Goal: Information Seeking & Learning: Learn about a topic

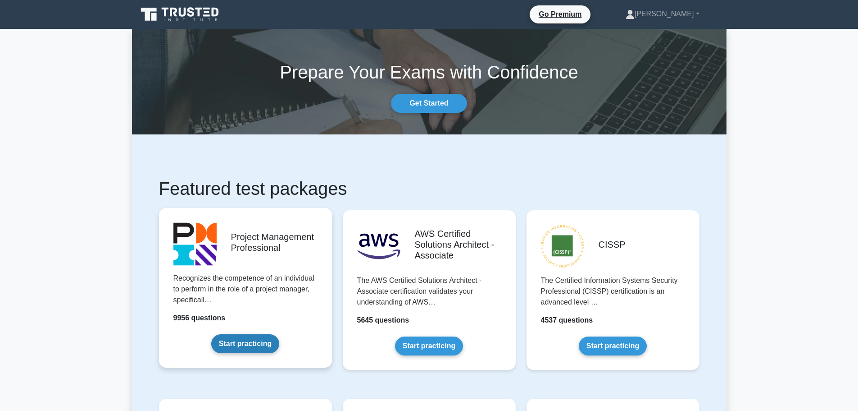
click at [231, 343] on link "Start practicing" at bounding box center [245, 343] width 68 height 19
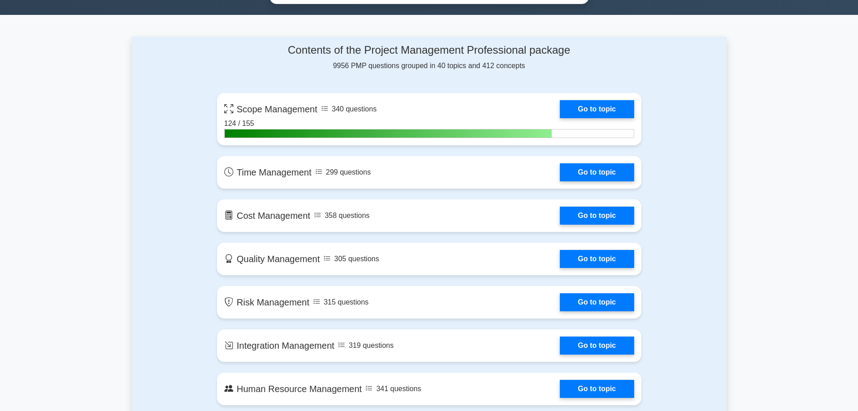
scroll to position [586, 0]
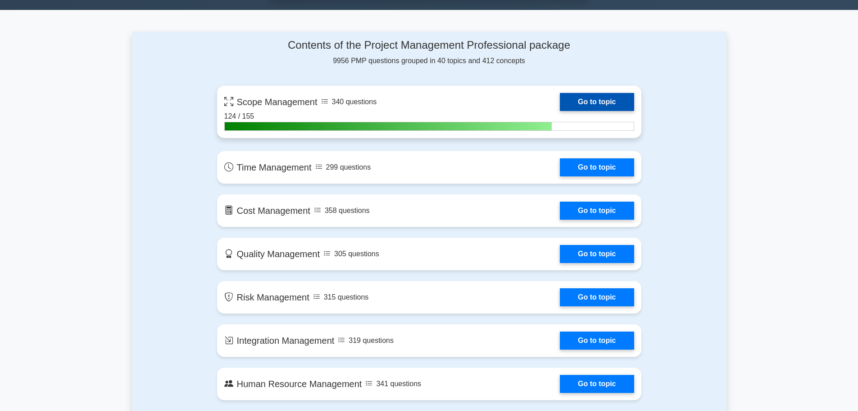
click at [593, 102] on link "Go to topic" at bounding box center [597, 102] width 74 height 18
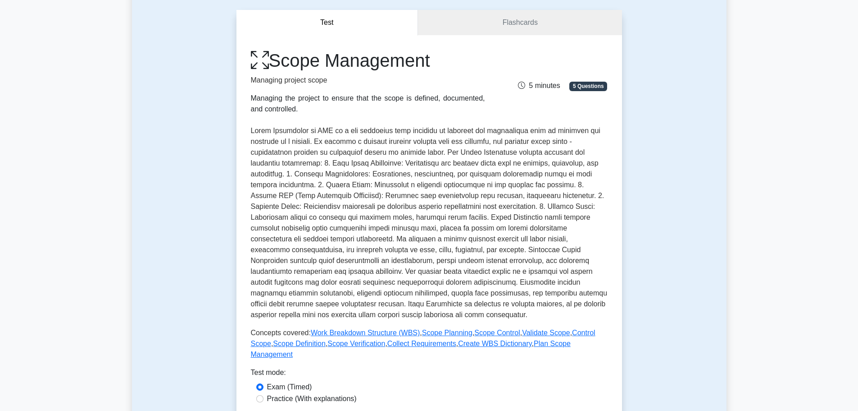
scroll to position [315, 0]
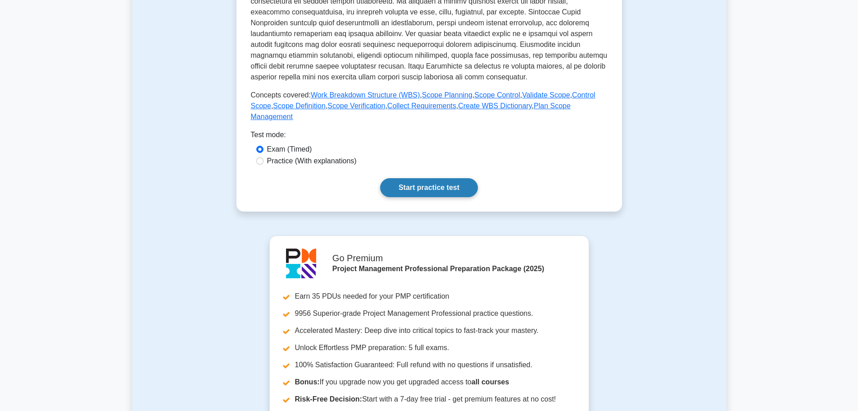
click at [420, 178] on link "Start practice test" at bounding box center [429, 187] width 98 height 19
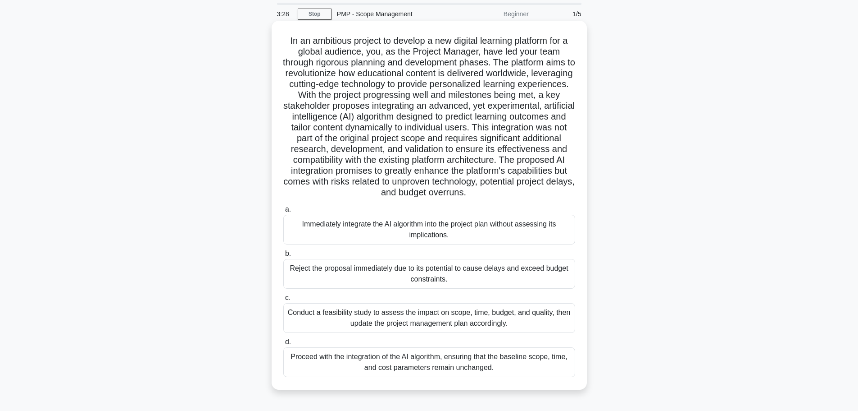
scroll to position [76, 0]
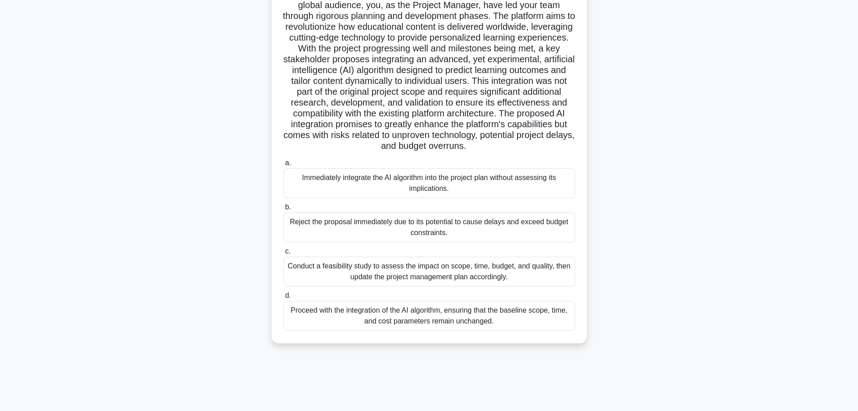
click at [397, 277] on div "Conduct a feasibility study to assess the impact on scope, time, budget, and qu…" at bounding box center [429, 271] width 292 height 30
click at [283, 254] on input "c. Conduct a feasibility study to assess the impact on scope, time, budget, and…" at bounding box center [283, 251] width 0 height 6
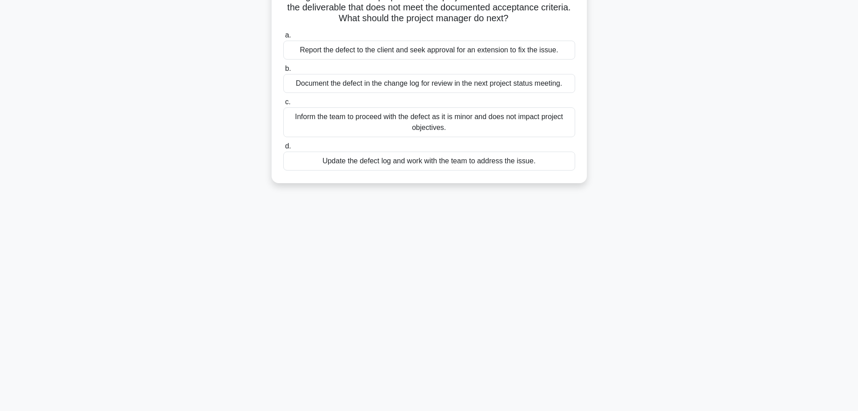
scroll to position [0, 0]
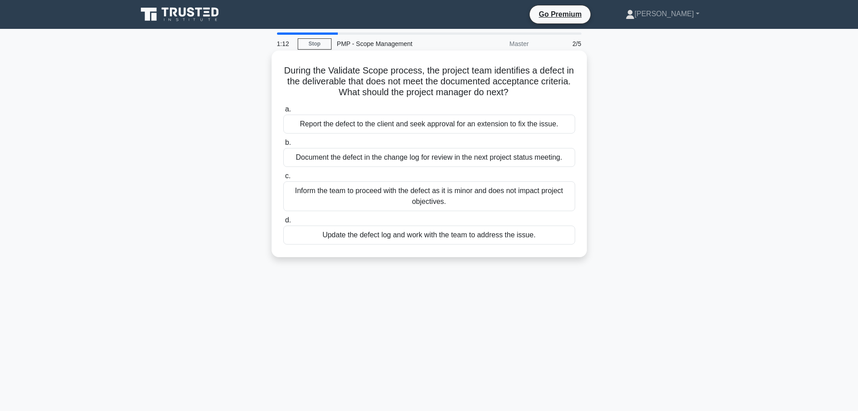
click at [397, 126] on div "Report the defect to the client and seek approval for an extension to fix the i…" at bounding box center [429, 123] width 292 height 19
click at [283, 112] on input "a. Report the defect to the client and seek approval for an extension to fix th…" at bounding box center [283, 109] width 0 height 6
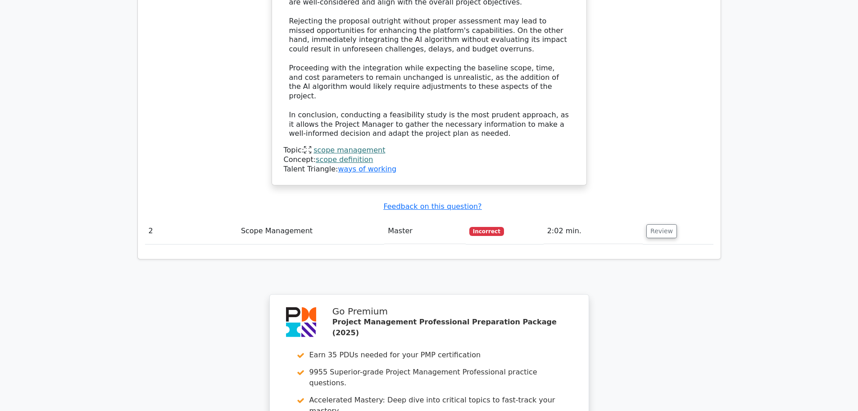
scroll to position [1262, 0]
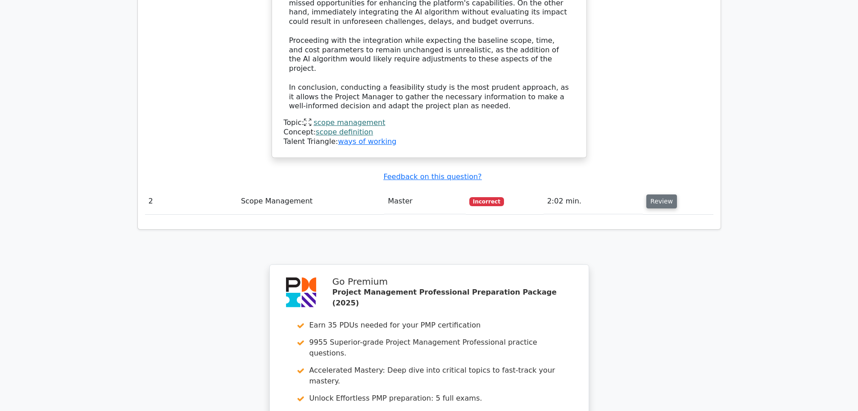
click at [662, 194] on button "Review" at bounding box center [662, 201] width 31 height 14
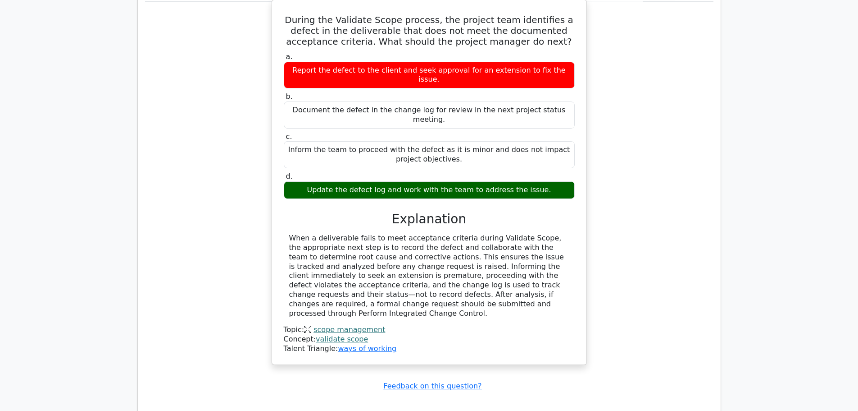
scroll to position [1712, 0]
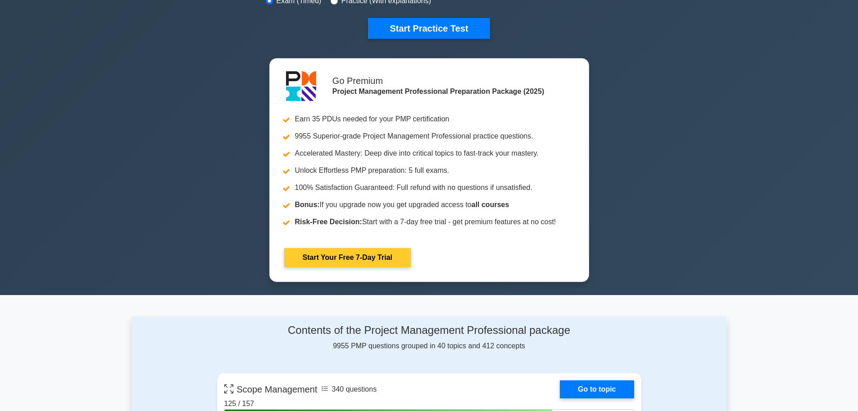
scroll to position [406, 0]
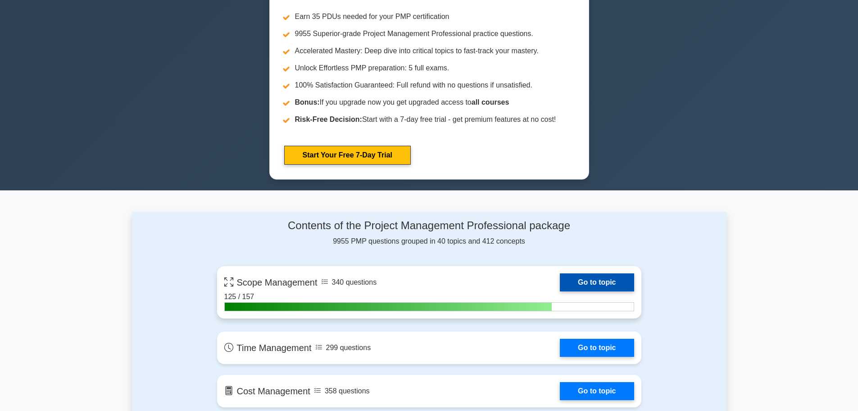
click at [605, 278] on link "Go to topic" at bounding box center [597, 282] width 74 height 18
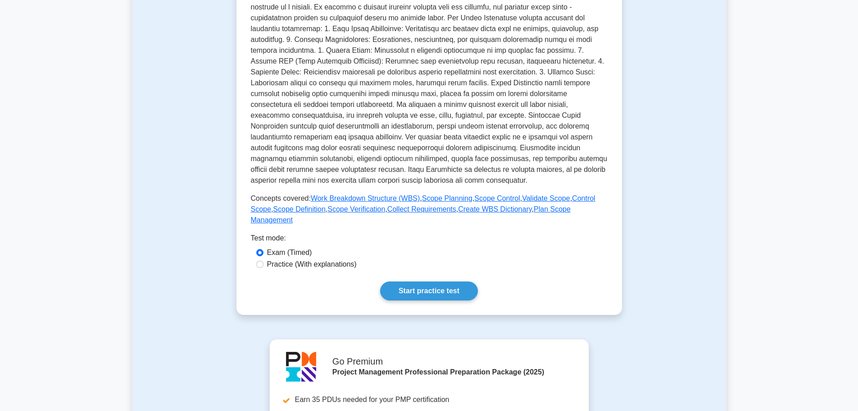
scroll to position [270, 0]
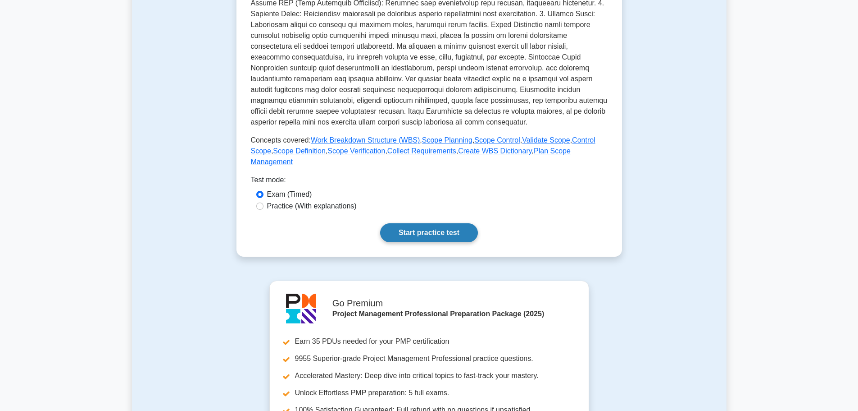
click at [419, 223] on link "Start practice test" at bounding box center [429, 232] width 98 height 19
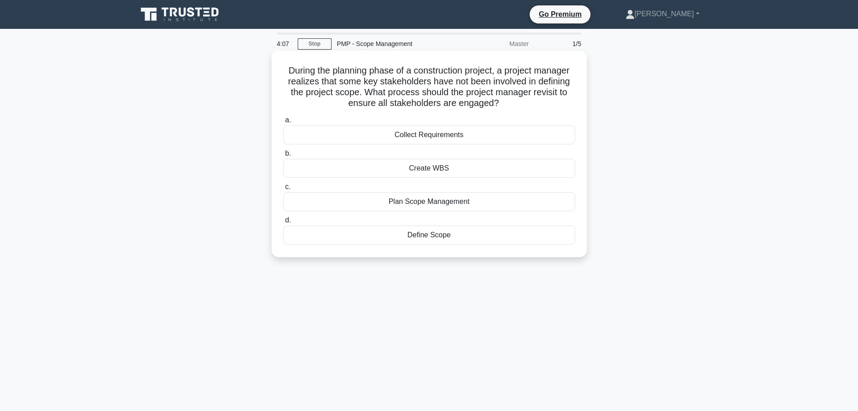
click at [420, 137] on div "Collect Requirements" at bounding box center [429, 134] width 292 height 19
click at [283, 123] on input "a. Collect Requirements" at bounding box center [283, 120] width 0 height 6
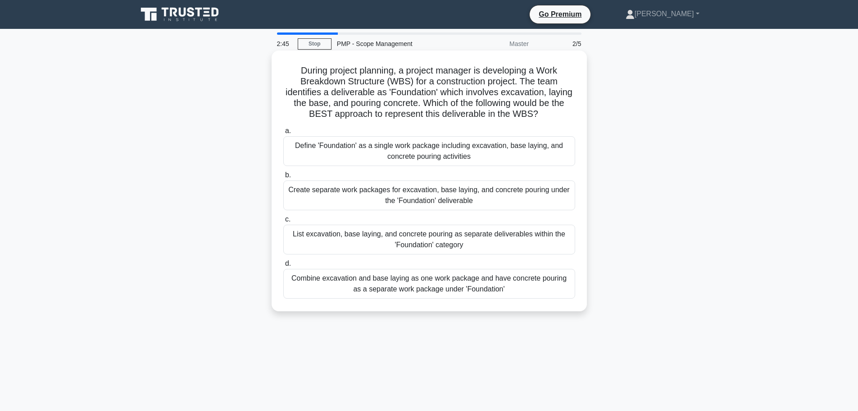
click at [374, 195] on div "Create separate work packages for excavation, base laying, and concrete pouring…" at bounding box center [429, 195] width 292 height 30
click at [283, 178] on input "b. Create separate work packages for excavation, base laying, and concrete pour…" at bounding box center [283, 175] width 0 height 6
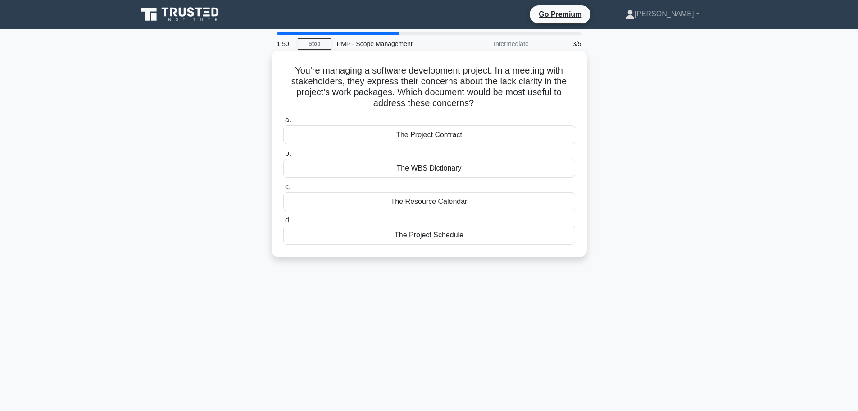
click at [412, 170] on div "The WBS Dictionary" at bounding box center [429, 168] width 292 height 19
click at [283, 156] on input "b. The WBS Dictionary" at bounding box center [283, 154] width 0 height 6
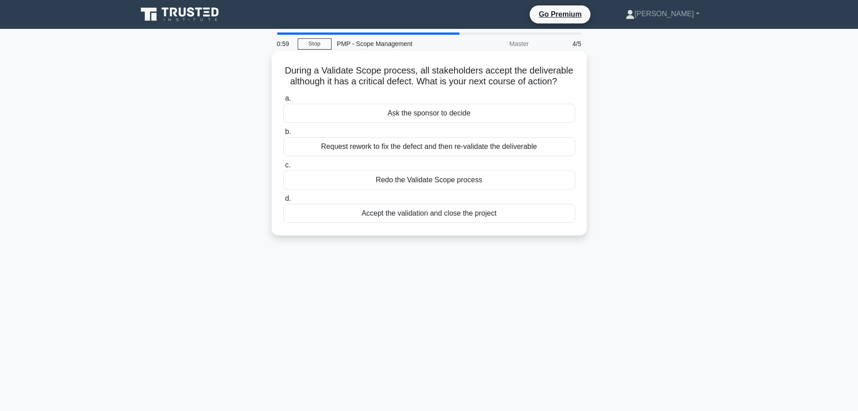
click at [397, 148] on div "Request rework to fix the defect and then re-validate the deliverable" at bounding box center [429, 146] width 292 height 19
click at [283, 135] on input "b. Request rework to fix the defect and then re-validate the deliverable" at bounding box center [283, 132] width 0 height 6
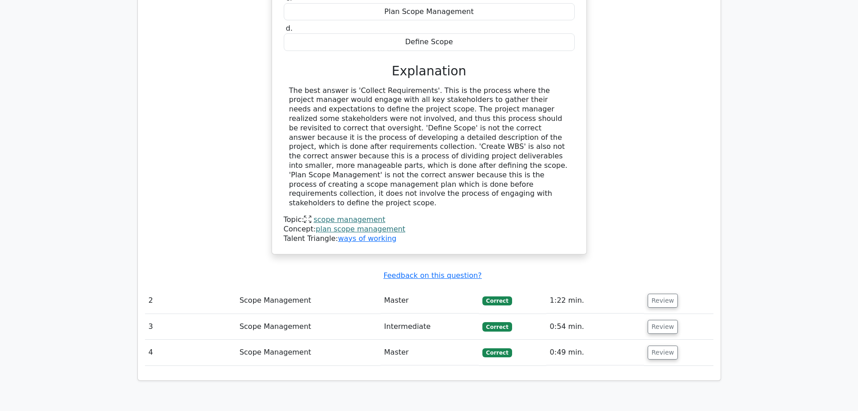
scroll to position [901, 0]
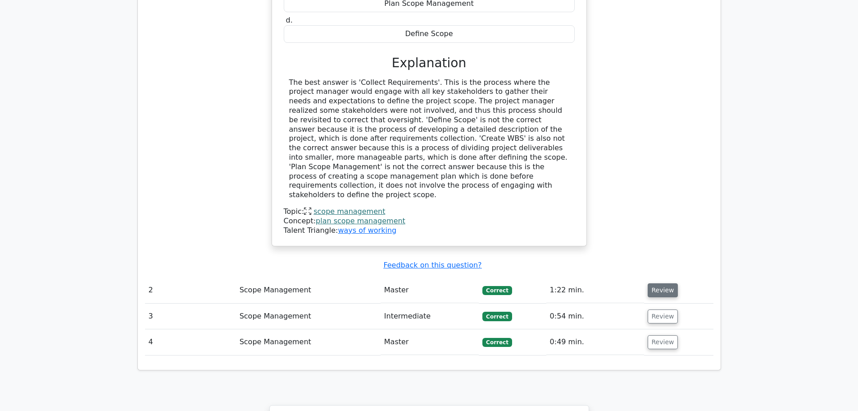
click at [662, 283] on button "Review" at bounding box center [663, 290] width 31 height 14
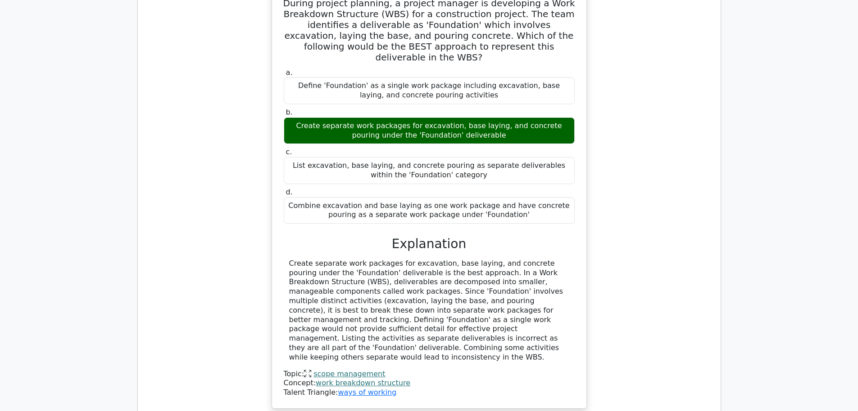
scroll to position [1262, 0]
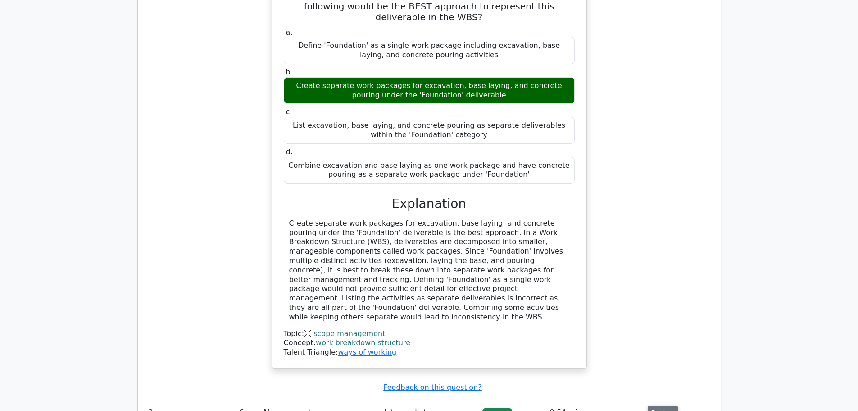
click at [657, 405] on button "Review" at bounding box center [663, 412] width 31 height 14
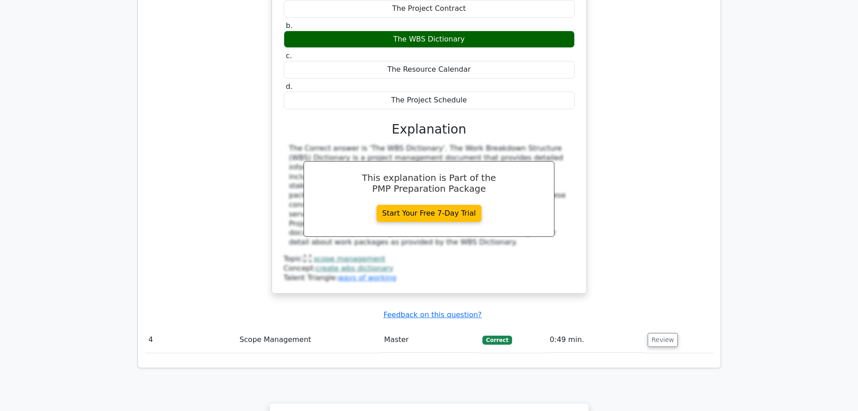
scroll to position [1938, 0]
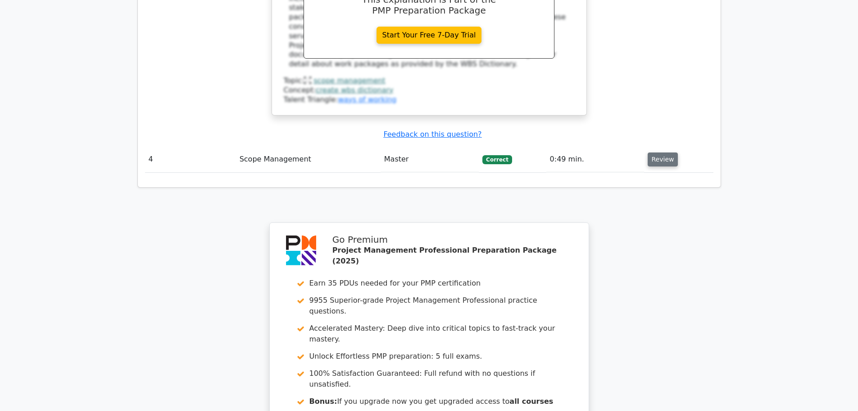
click at [659, 152] on button "Review" at bounding box center [663, 159] width 31 height 14
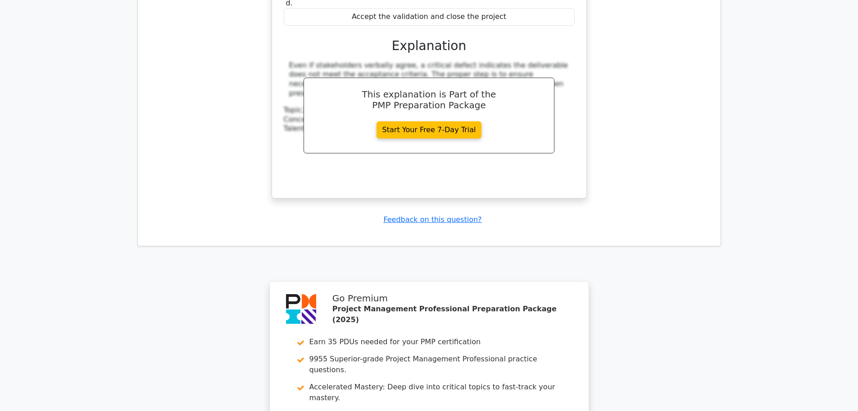
scroll to position [2428, 0]
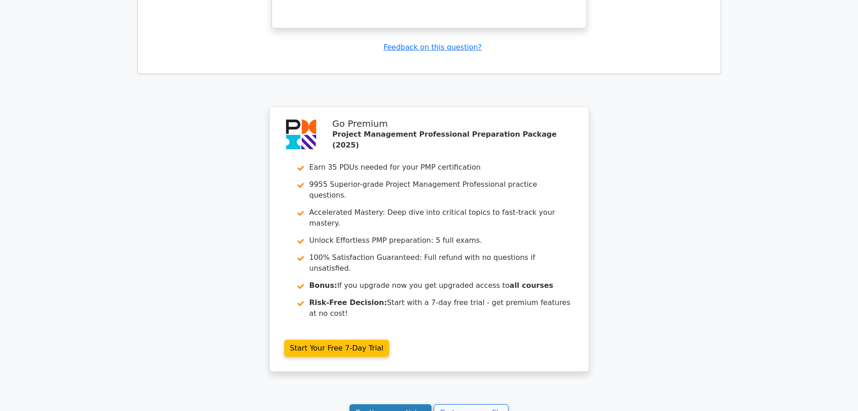
click at [406, 404] on link "Continue practicing" at bounding box center [391, 412] width 82 height 17
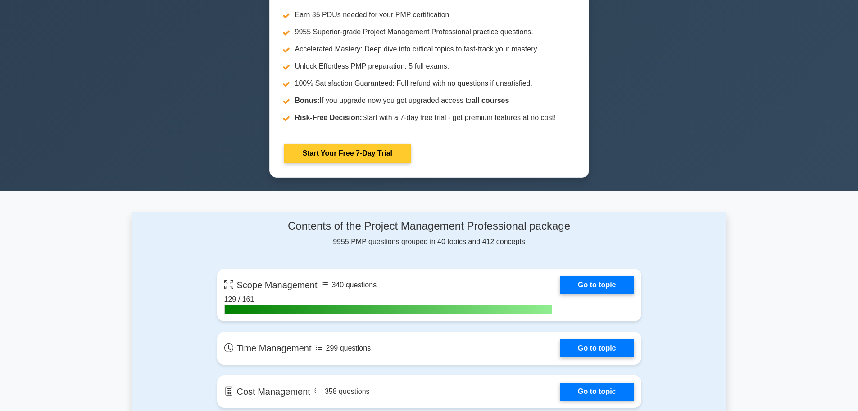
scroll to position [406, 0]
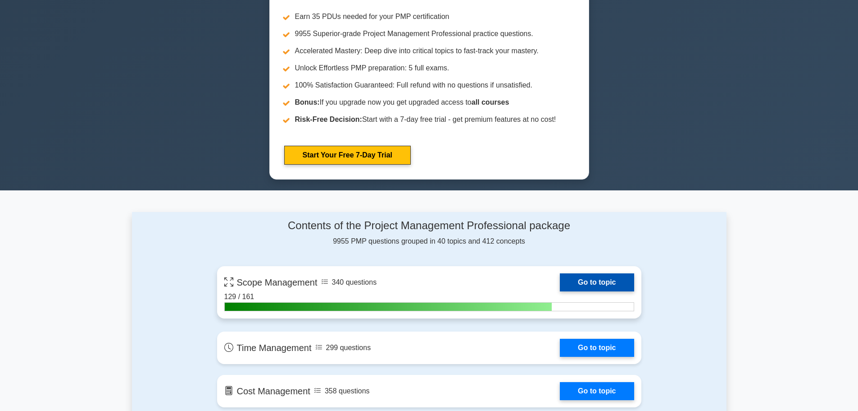
click at [588, 277] on link "Go to topic" at bounding box center [597, 282] width 74 height 18
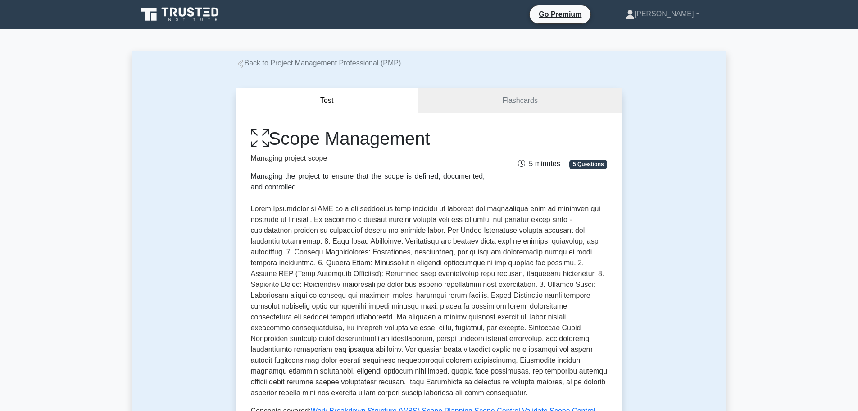
scroll to position [315, 0]
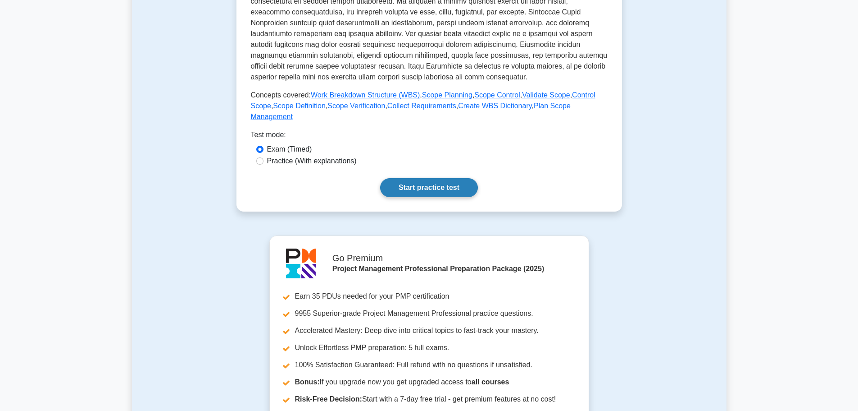
click at [425, 178] on link "Start practice test" at bounding box center [429, 187] width 98 height 19
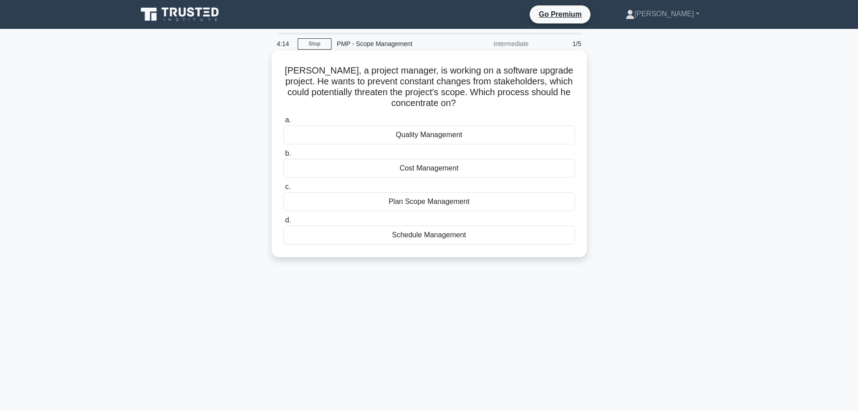
click at [420, 201] on div "Plan Scope Management" at bounding box center [429, 201] width 292 height 19
click at [283, 190] on input "c. Plan Scope Management" at bounding box center [283, 187] width 0 height 6
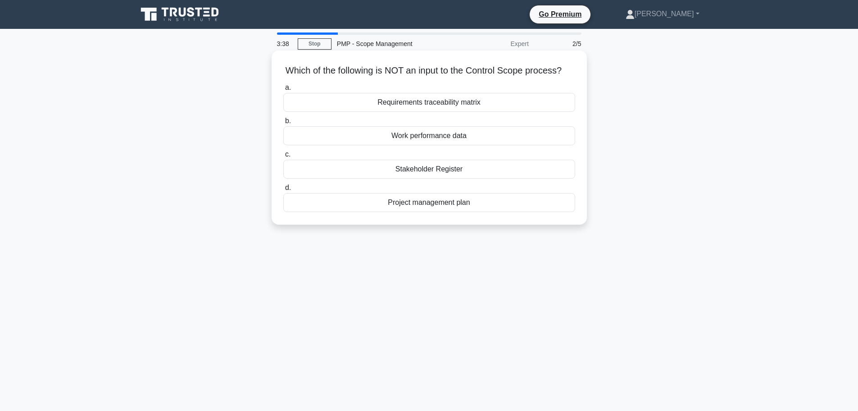
click at [422, 178] on div "Stakeholder Register" at bounding box center [429, 169] width 292 height 19
click at [283, 157] on input "c. Stakeholder Register" at bounding box center [283, 154] width 0 height 6
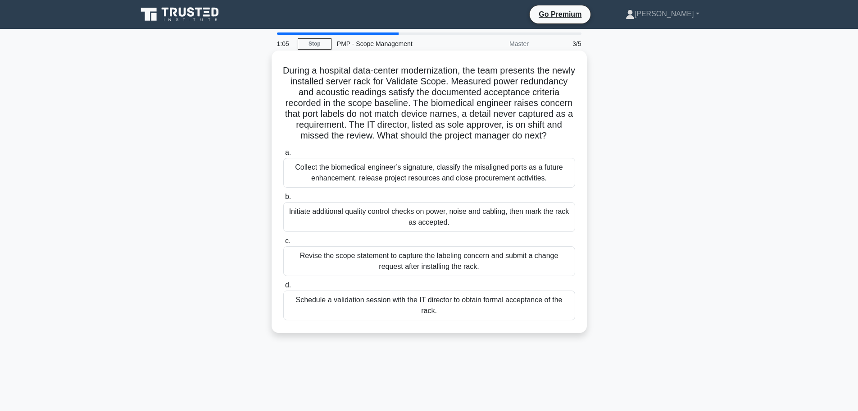
click at [428, 274] on div "Revise the scope statement to capture the labeling concern and submit a change …" at bounding box center [429, 261] width 292 height 30
click at [283, 244] on input "c. Revise the scope statement to capture the labeling concern and submit a chan…" at bounding box center [283, 241] width 0 height 6
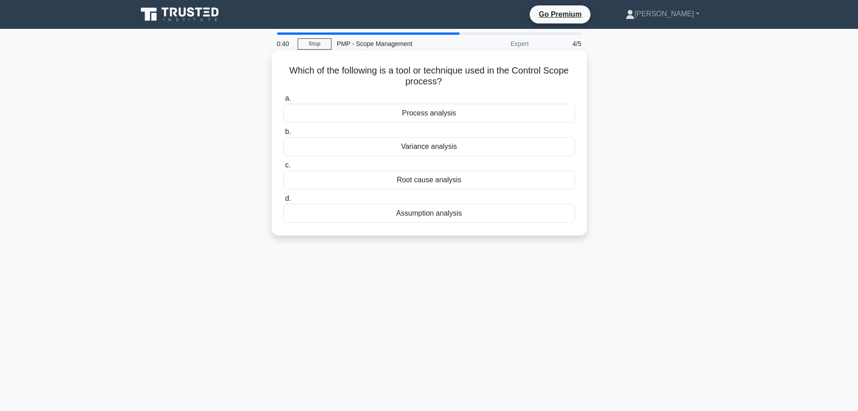
click at [438, 150] on div "Variance analysis" at bounding box center [429, 146] width 292 height 19
click at [283, 135] on input "b. Variance analysis" at bounding box center [283, 132] width 0 height 6
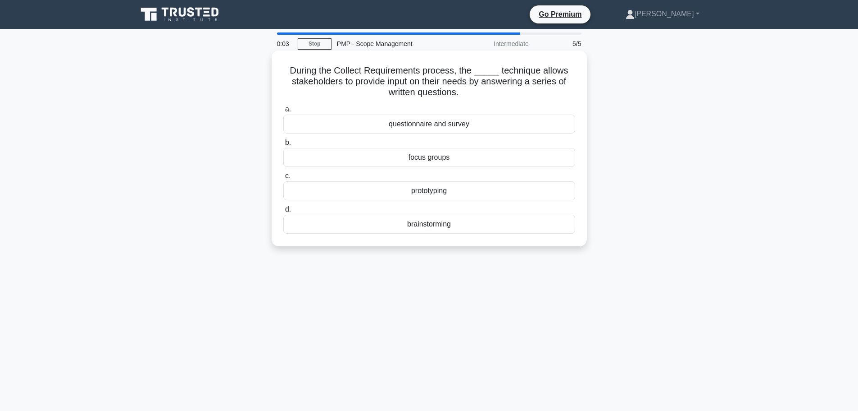
click at [437, 121] on div "questionnaire and survey" at bounding box center [429, 123] width 292 height 19
click at [283, 112] on input "a. questionnaire and survey" at bounding box center [283, 109] width 0 height 6
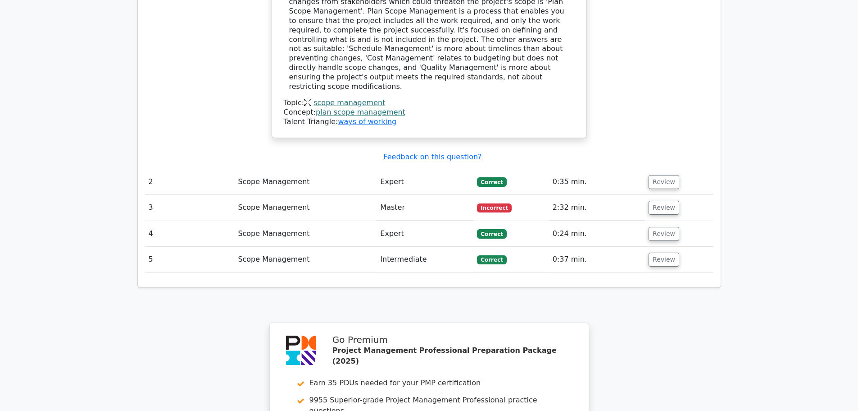
scroll to position [991, 0]
click at [661, 174] on button "Review" at bounding box center [664, 181] width 31 height 14
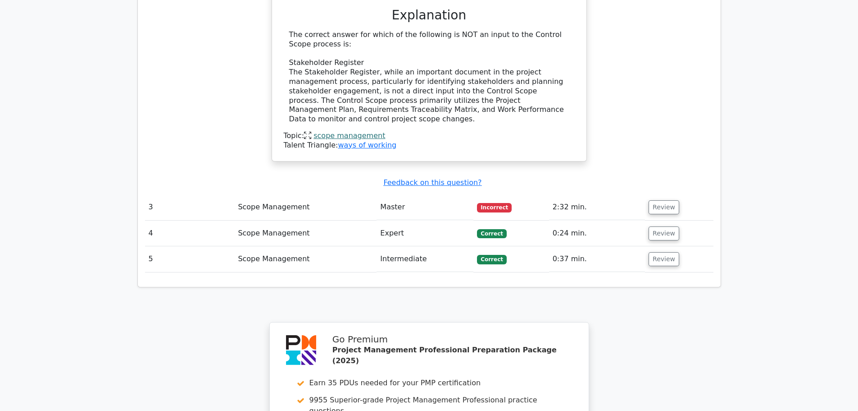
scroll to position [1352, 0]
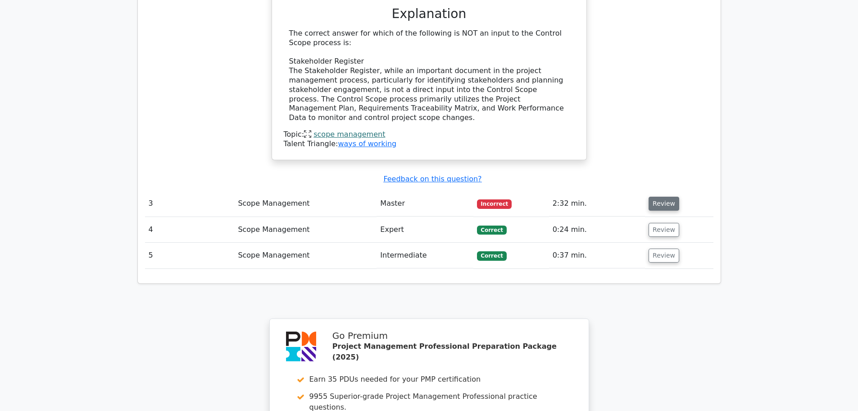
click at [668, 196] on button "Review" at bounding box center [664, 203] width 31 height 14
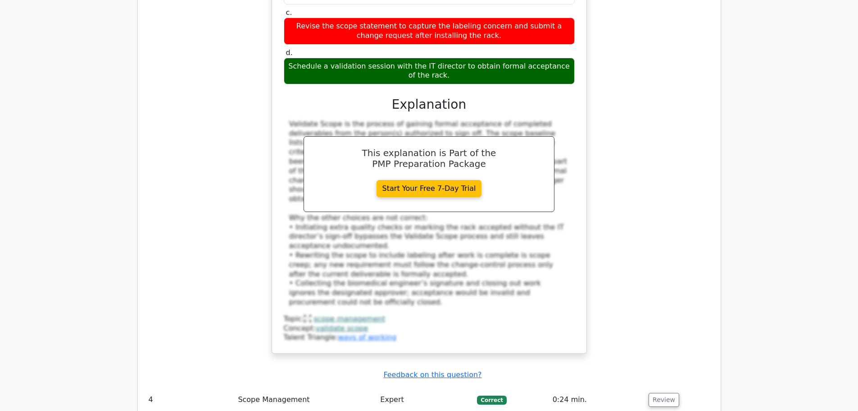
scroll to position [1758, 0]
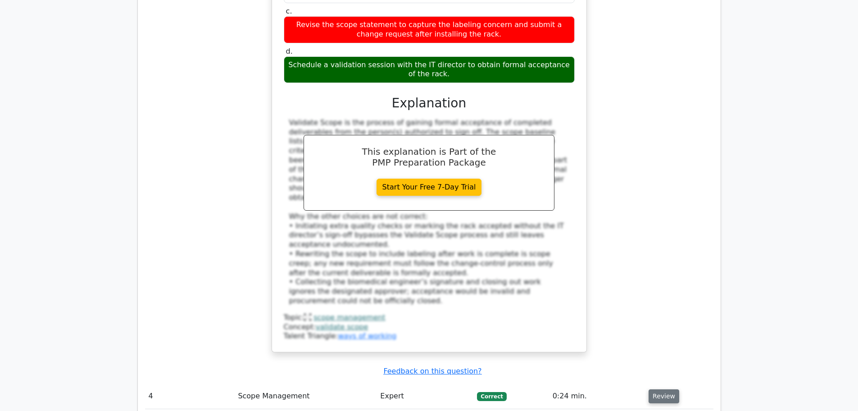
click at [657, 389] on button "Review" at bounding box center [664, 396] width 31 height 14
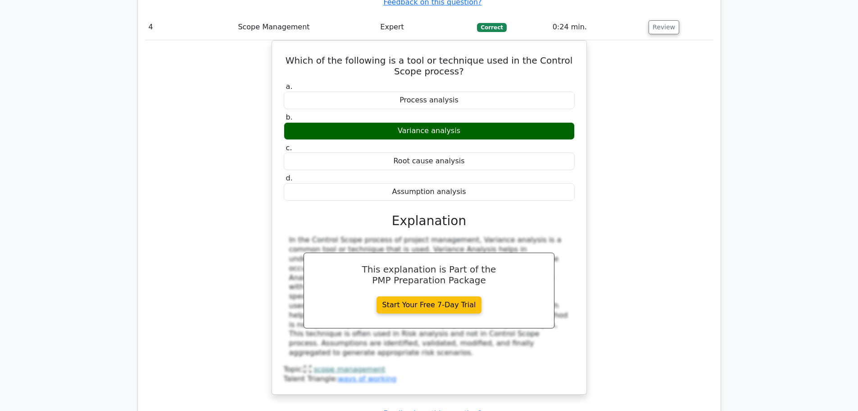
scroll to position [2163, 0]
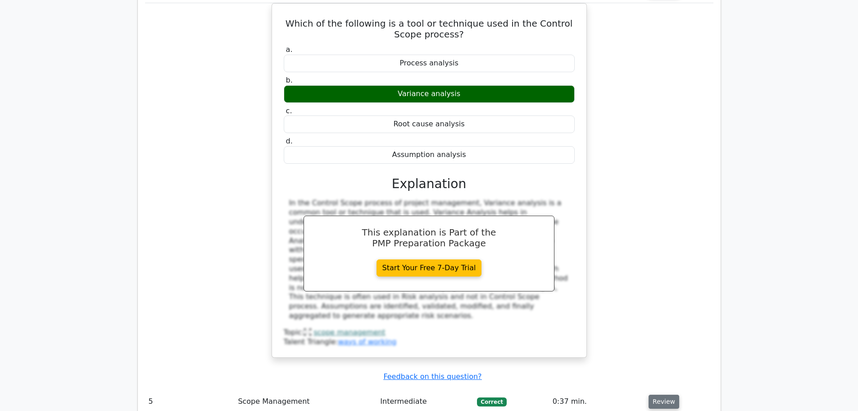
click at [667, 394] on button "Review" at bounding box center [664, 401] width 31 height 14
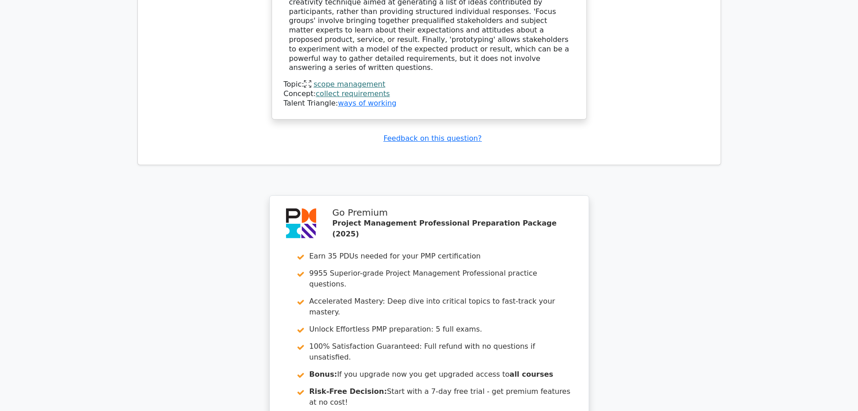
scroll to position [2907, 0]
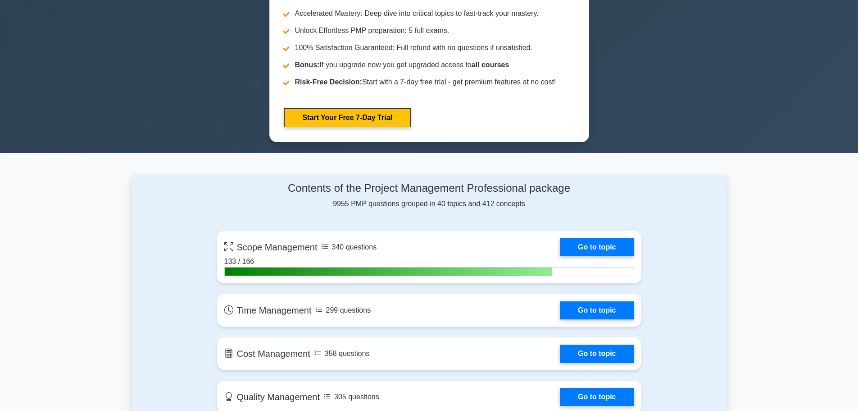
scroll to position [451, 0]
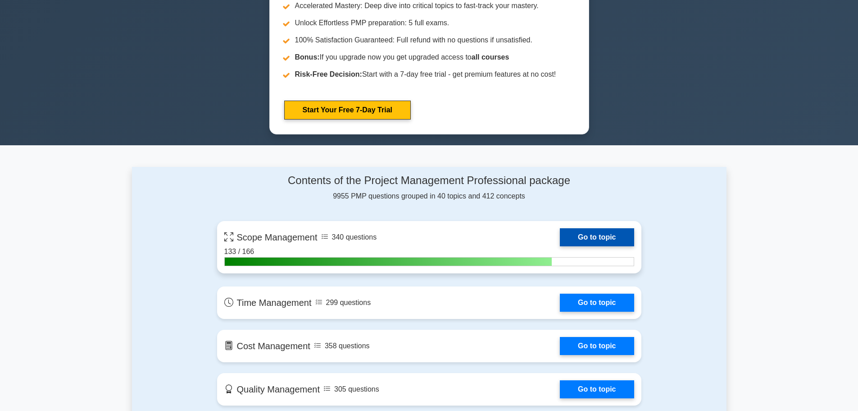
click at [598, 234] on link "Go to topic" at bounding box center [597, 237] width 74 height 18
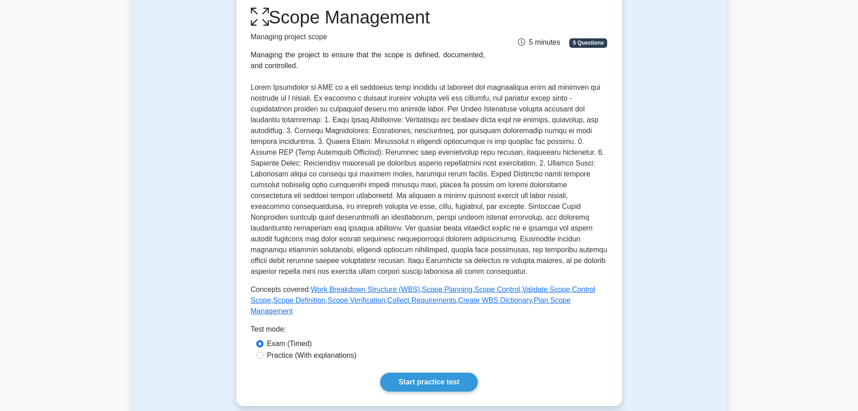
scroll to position [180, 0]
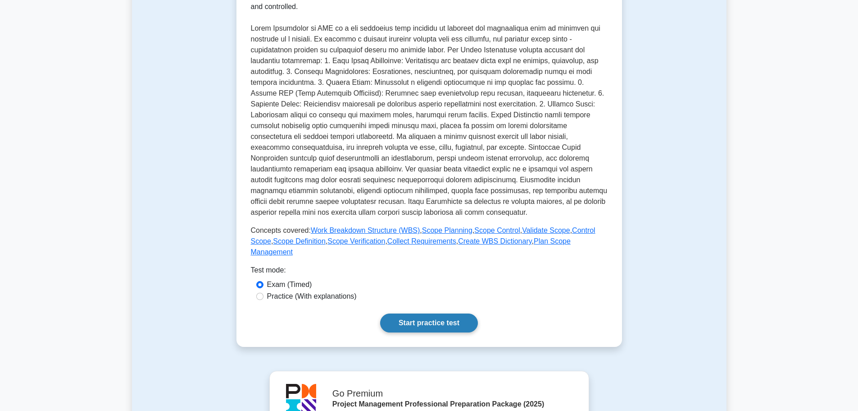
click at [430, 313] on link "Start practice test" at bounding box center [429, 322] width 98 height 19
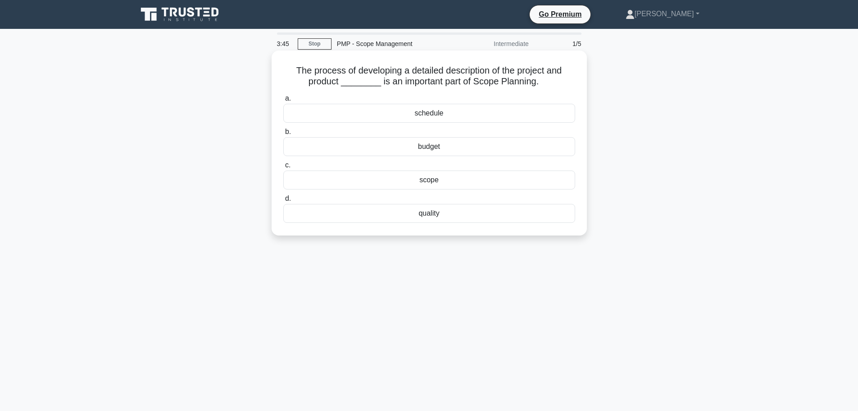
click at [441, 180] on div "scope" at bounding box center [429, 179] width 292 height 19
click at [283, 168] on input "c. scope" at bounding box center [283, 165] width 0 height 6
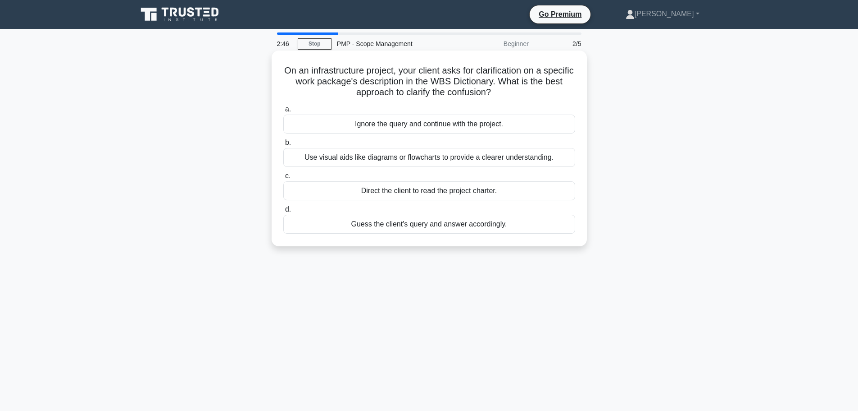
click at [373, 160] on div "Use visual aids like diagrams or flowcharts to provide a clearer understanding." at bounding box center [429, 157] width 292 height 19
click at [283, 146] on input "b. Use visual aids like diagrams or flowcharts to provide a clearer understandi…" at bounding box center [283, 143] width 0 height 6
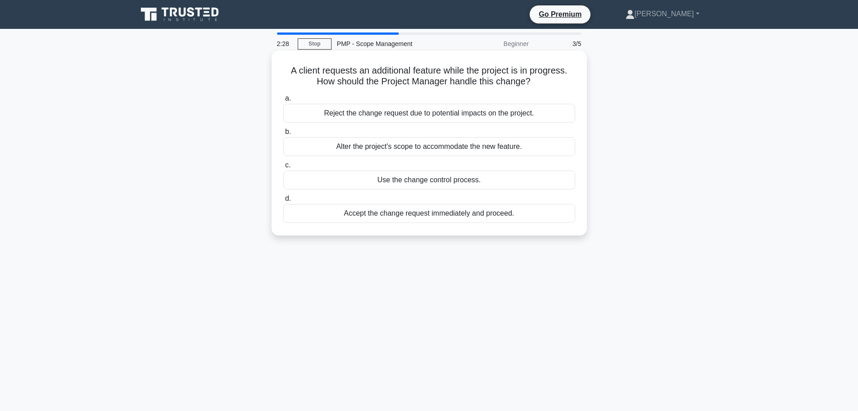
click at [428, 184] on div "Use the change control process." at bounding box center [429, 179] width 292 height 19
click at [283, 168] on input "c. Use the change control process." at bounding box center [283, 165] width 0 height 6
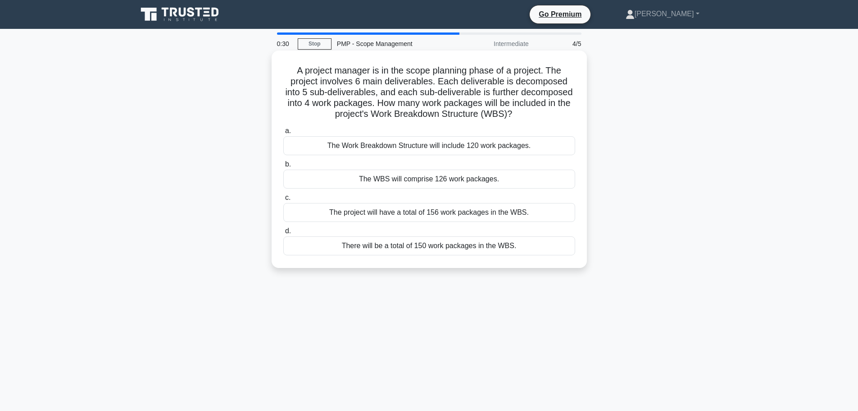
click at [337, 144] on div "The Work Breakdown Structure will include 120 work packages." at bounding box center [429, 145] width 292 height 19
click at [283, 134] on input "a. The Work Breakdown Structure will include 120 work packages." at bounding box center [283, 131] width 0 height 6
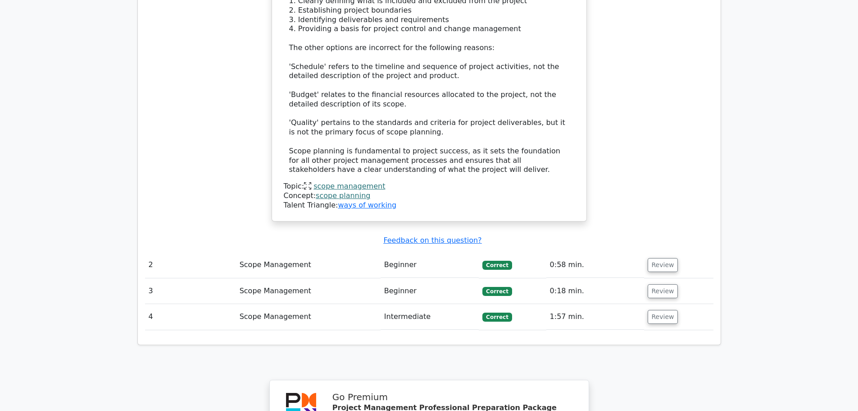
scroll to position [1036, 0]
click at [655, 257] on button "Review" at bounding box center [663, 264] width 31 height 14
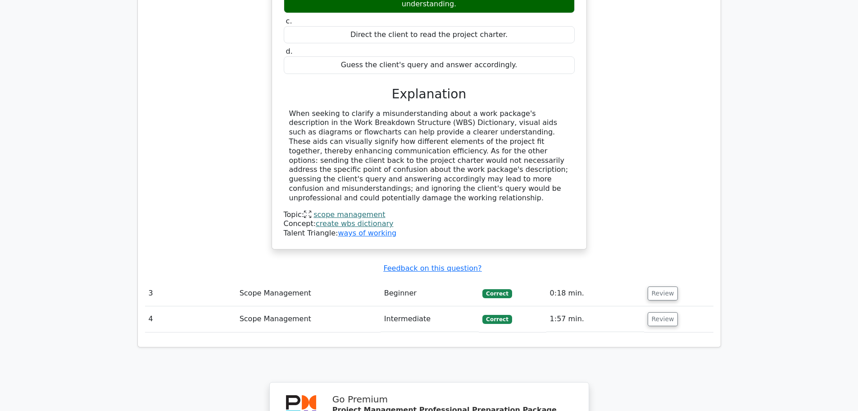
scroll to position [1487, 0]
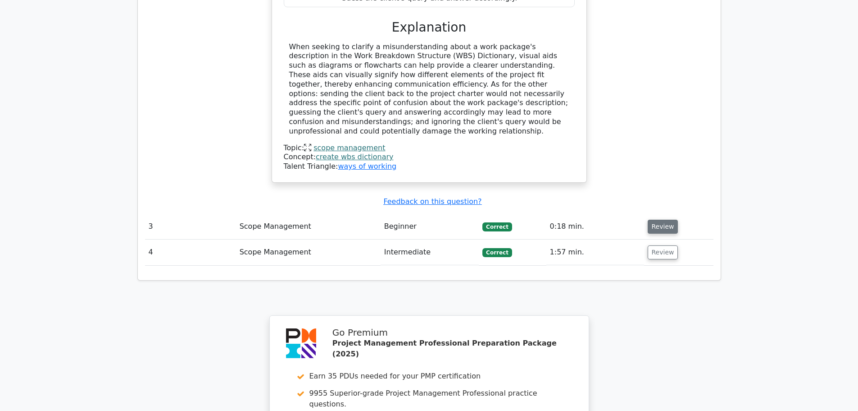
click at [663, 219] on button "Review" at bounding box center [663, 226] width 31 height 14
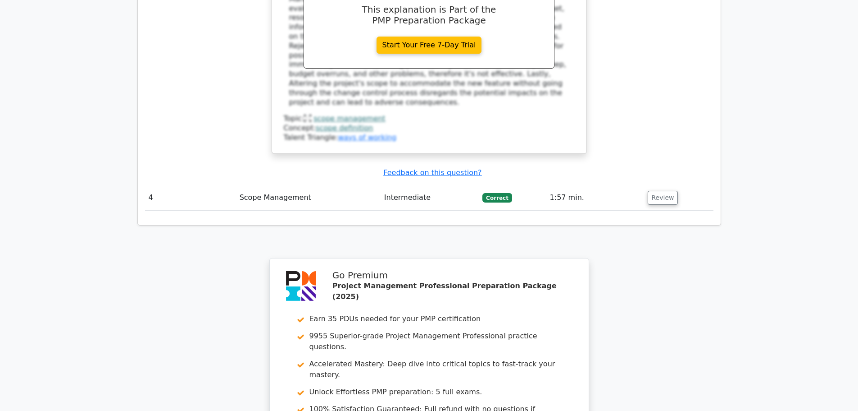
scroll to position [1893, 0]
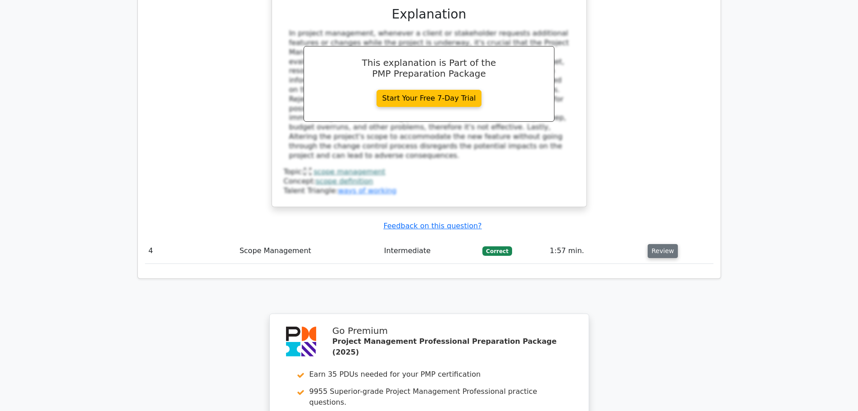
click at [666, 244] on button "Review" at bounding box center [663, 251] width 31 height 14
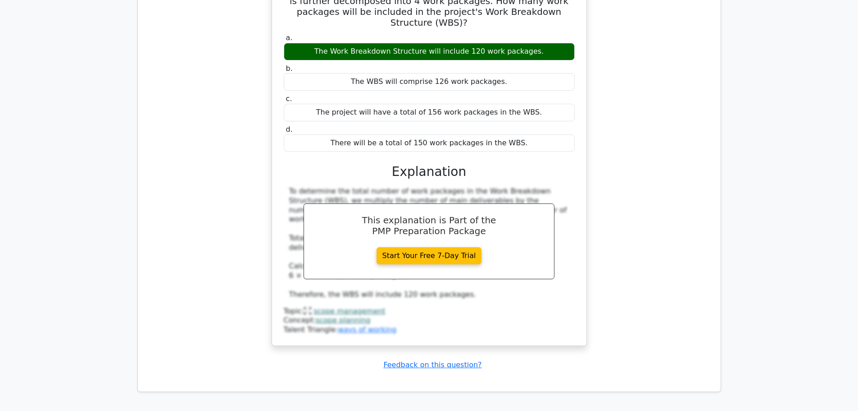
scroll to position [2479, 0]
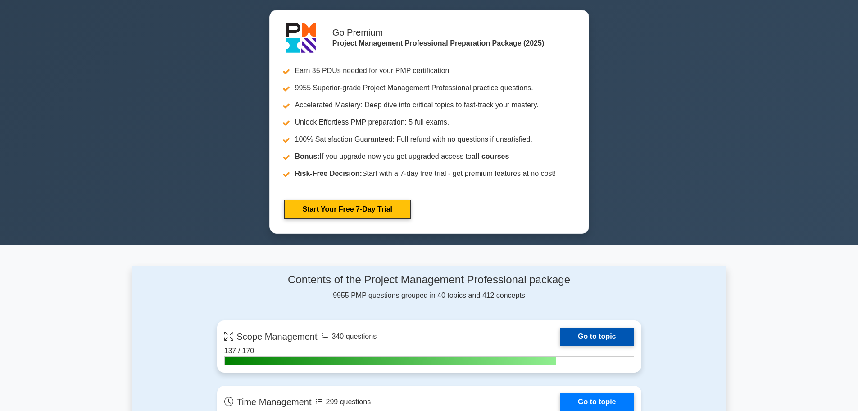
scroll to position [451, 0]
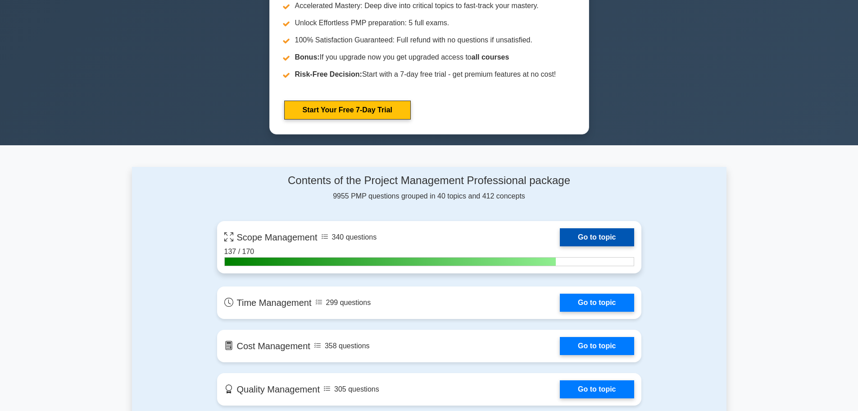
click at [593, 236] on link "Go to topic" at bounding box center [597, 237] width 74 height 18
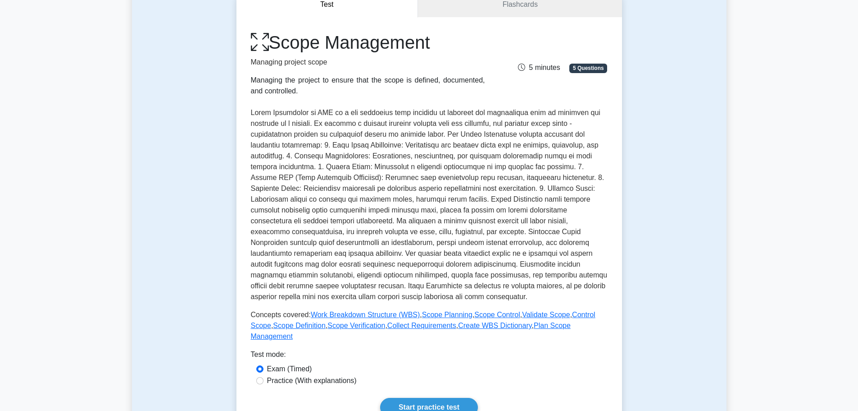
scroll to position [270, 0]
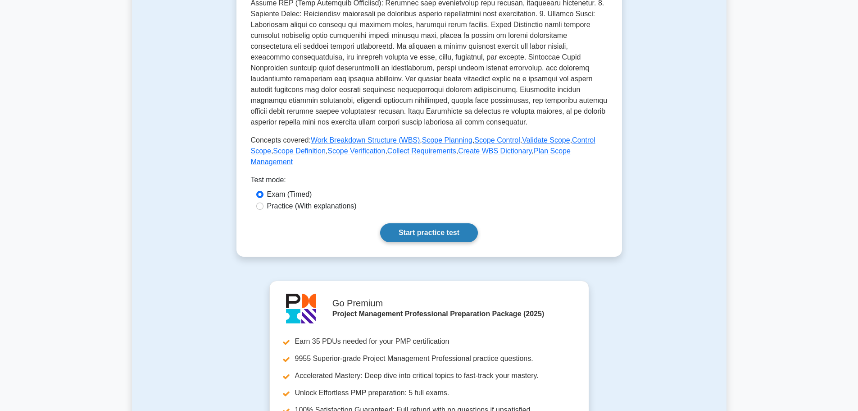
click at [426, 225] on link "Start practice test" at bounding box center [429, 232] width 98 height 19
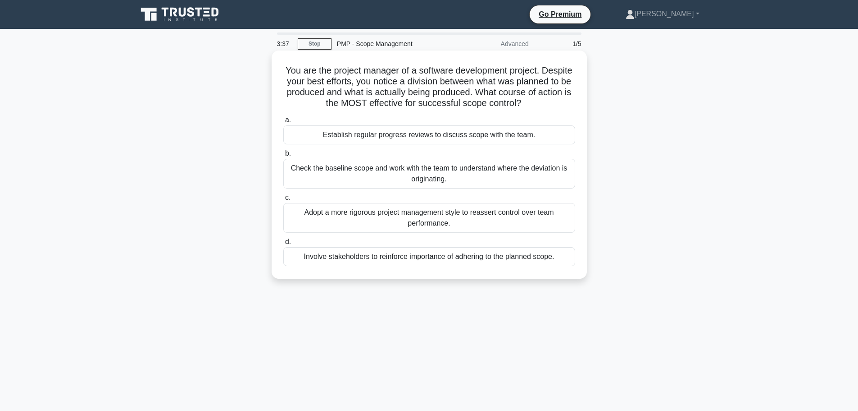
click at [404, 175] on div "Check the baseline scope and work with the team to understand where the deviati…" at bounding box center [429, 174] width 292 height 30
click at [283, 156] on input "b. Check the baseline scope and work with the team to understand where the devi…" at bounding box center [283, 154] width 0 height 6
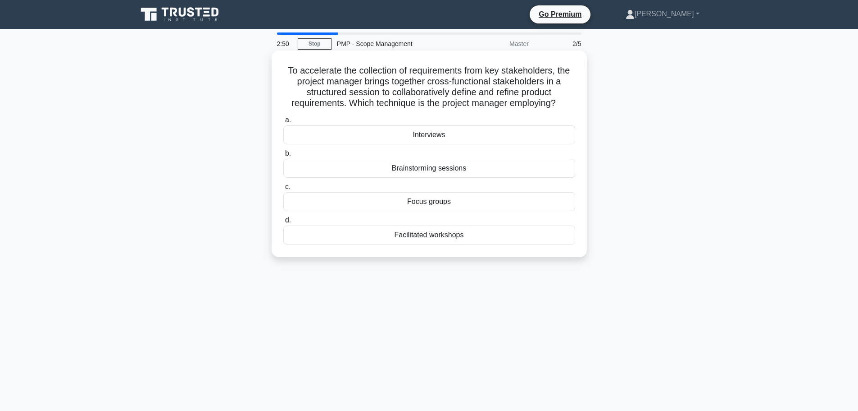
click at [439, 237] on div "Facilitated workshops" at bounding box center [429, 234] width 292 height 19
click at [283, 223] on input "d. Facilitated workshops" at bounding box center [283, 220] width 0 height 6
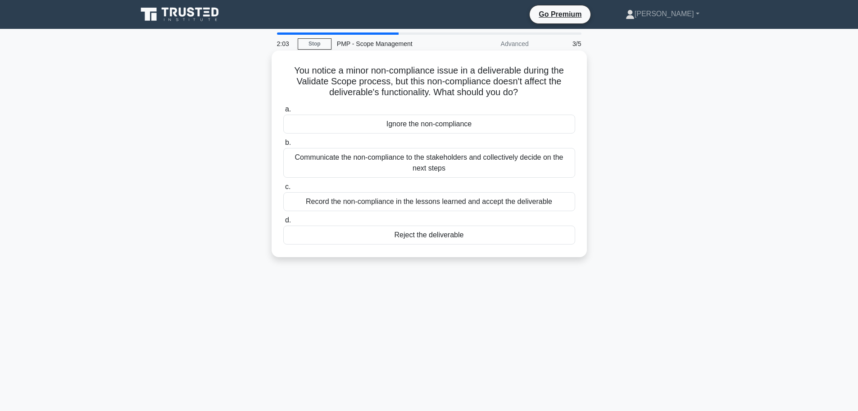
click at [407, 167] on div "Communicate the non-compliance to the stakeholders and collectively decide on t…" at bounding box center [429, 163] width 292 height 30
click at [283, 146] on input "b. Communicate the non-compliance to the stakeholders and collectively decide o…" at bounding box center [283, 143] width 0 height 6
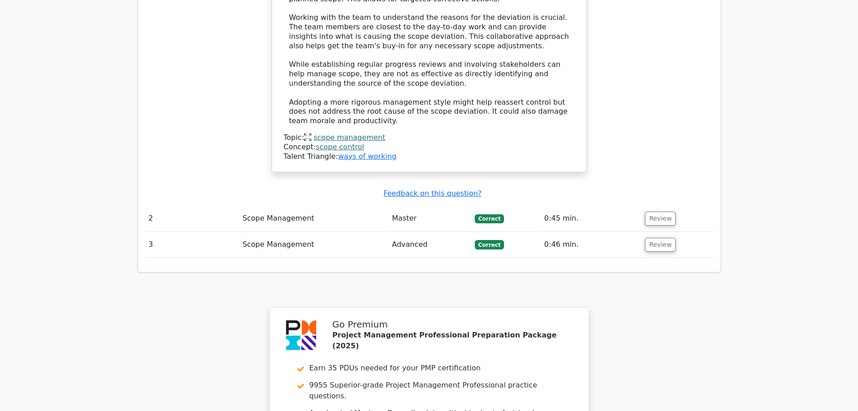
scroll to position [1082, 0]
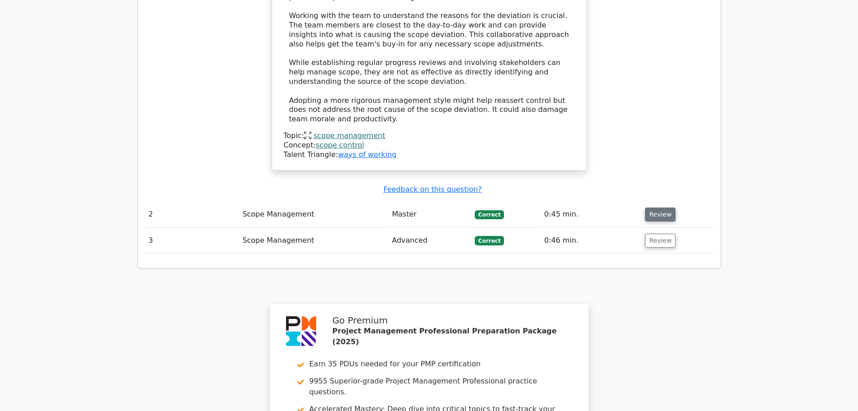
click at [660, 207] on button "Review" at bounding box center [660, 214] width 31 height 14
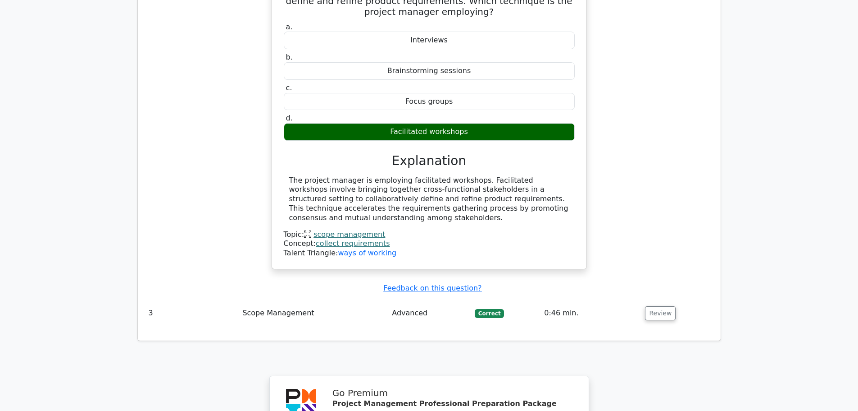
scroll to position [1397, 0]
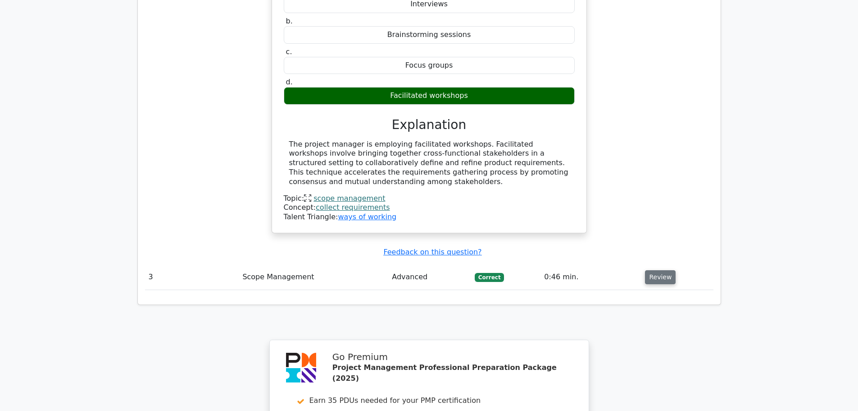
click at [654, 270] on button "Review" at bounding box center [660, 277] width 31 height 14
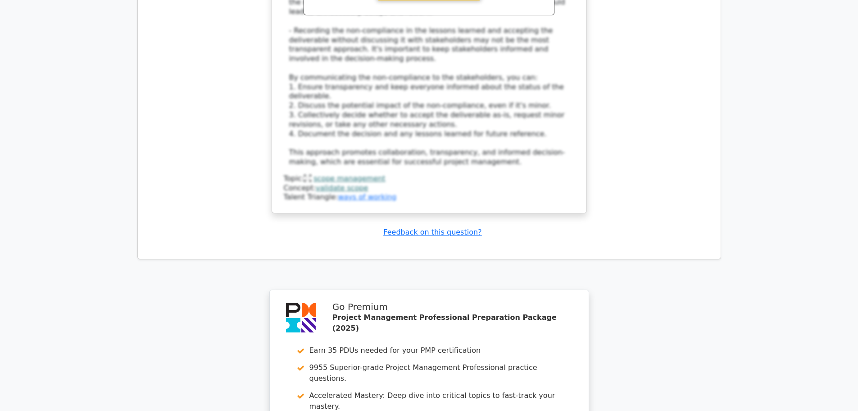
scroll to position [2118, 0]
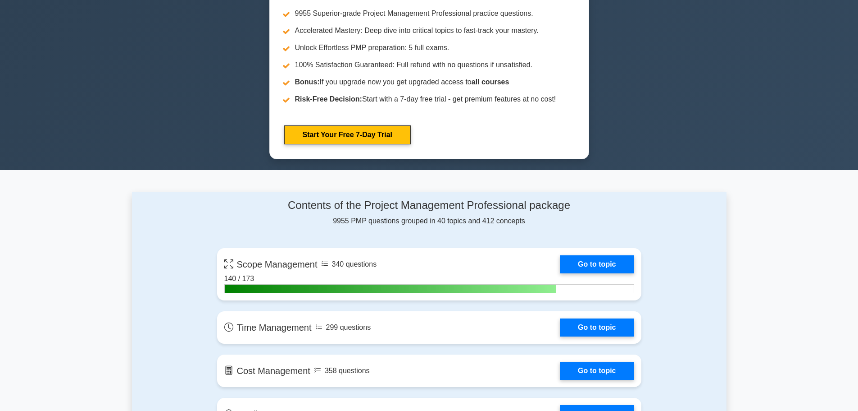
scroll to position [406, 0]
